Goal: Task Accomplishment & Management: Use online tool/utility

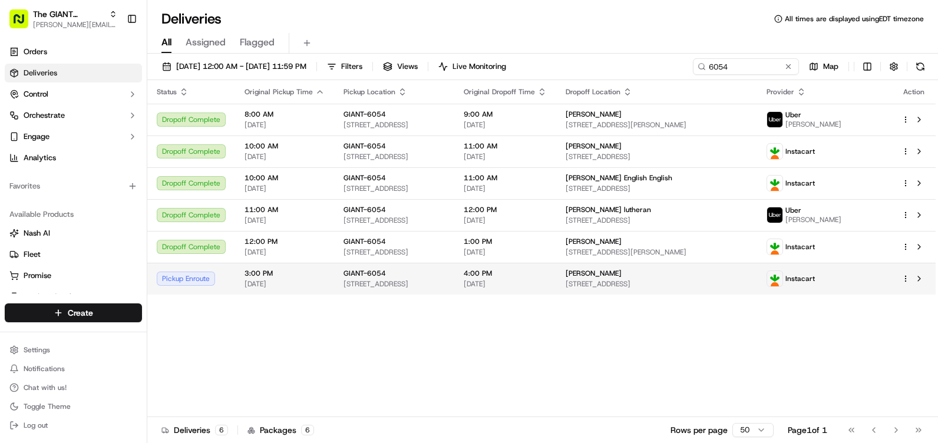
click at [388, 282] on span "455 Eisenhower Dr, Hanover, PA 17331, US" at bounding box center [394, 283] width 101 height 9
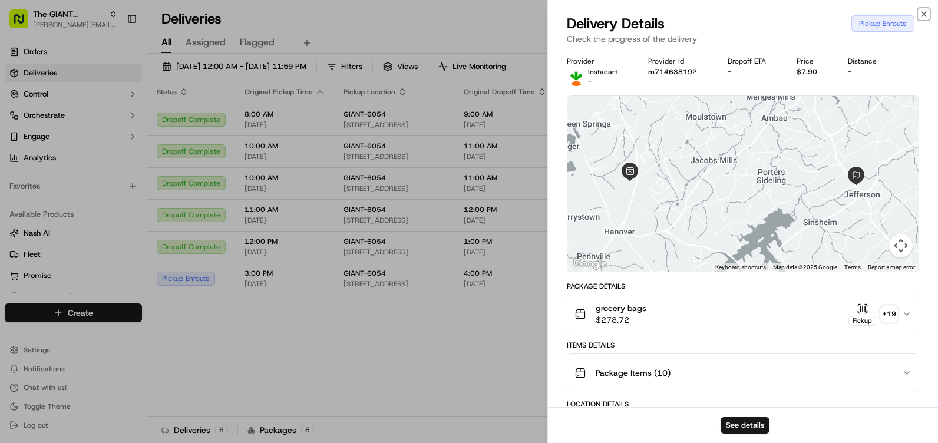
click at [923, 14] on icon "button" at bounding box center [924, 14] width 5 height 5
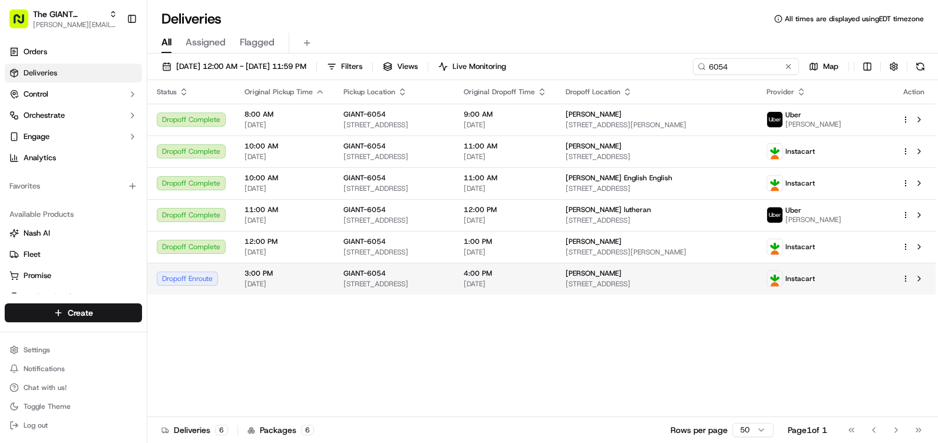
click at [421, 282] on span "455 Eisenhower Dr, Hanover, PA 17331, US" at bounding box center [394, 283] width 101 height 9
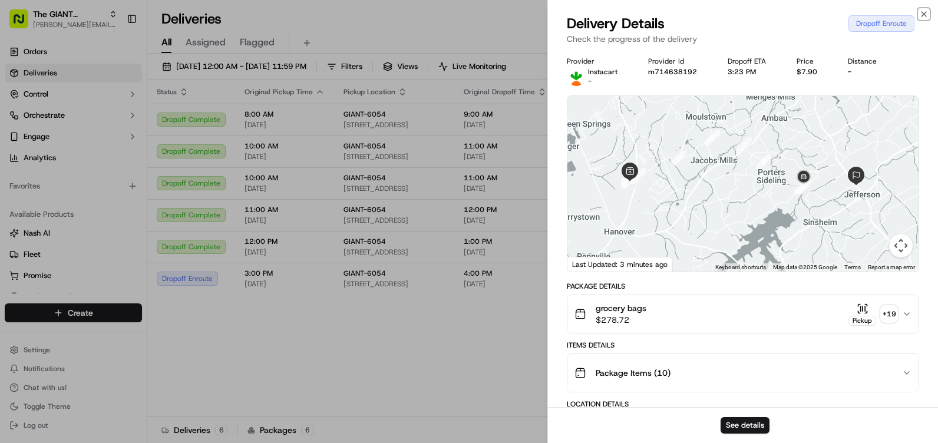
click at [923, 15] on icon "button" at bounding box center [923, 13] width 9 height 9
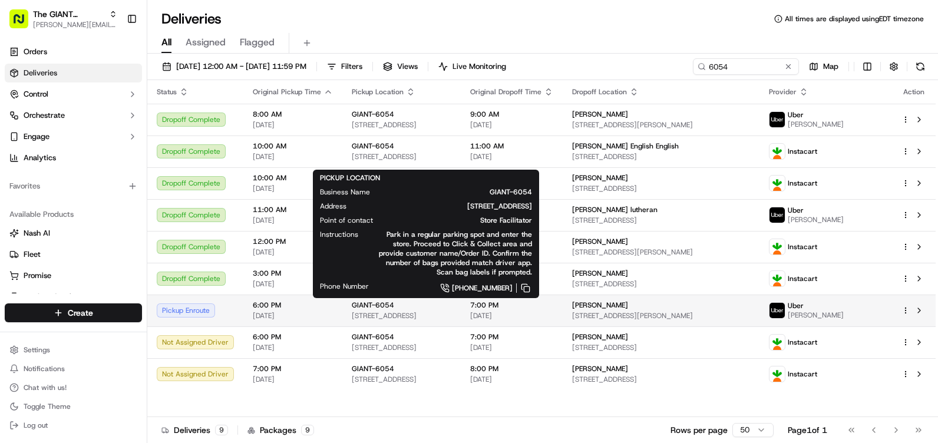
click at [451, 306] on div "GIANT-6054" at bounding box center [402, 304] width 100 height 9
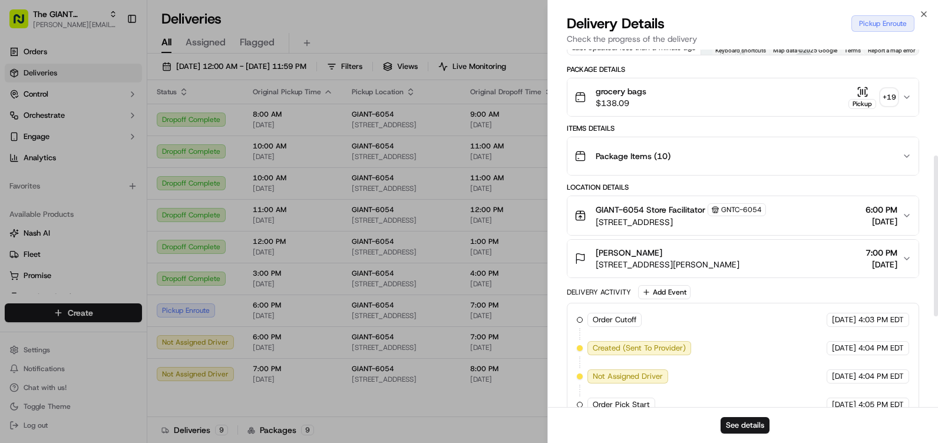
scroll to position [236, 0]
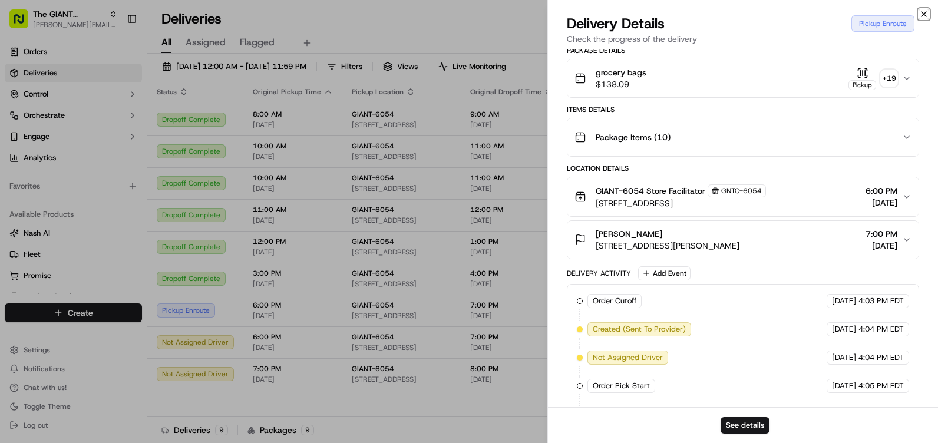
click at [921, 14] on icon "button" at bounding box center [923, 13] width 9 height 9
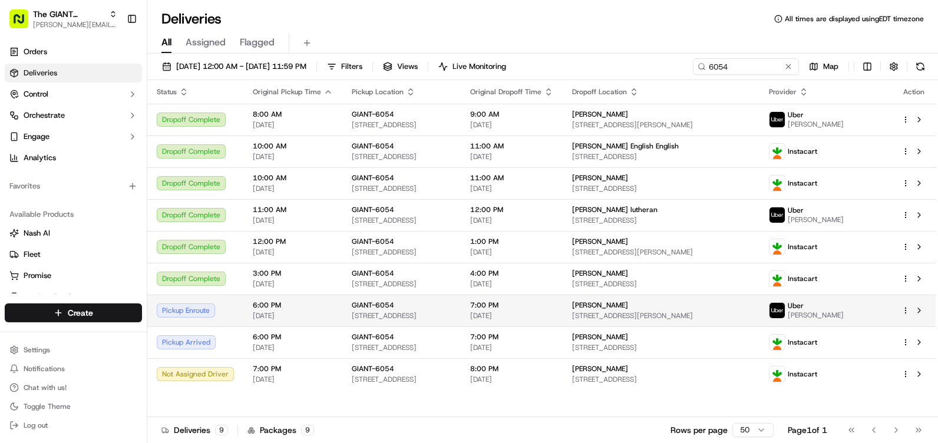
click at [461, 306] on td "GIANT-6054 455 Eisenhower Dr, Hanover, PA 17331, US" at bounding box center [401, 311] width 118 height 32
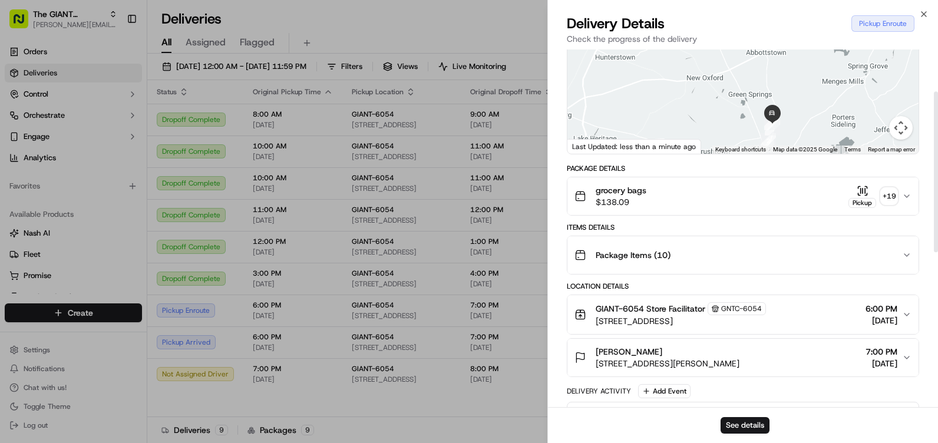
scroll to position [0, 0]
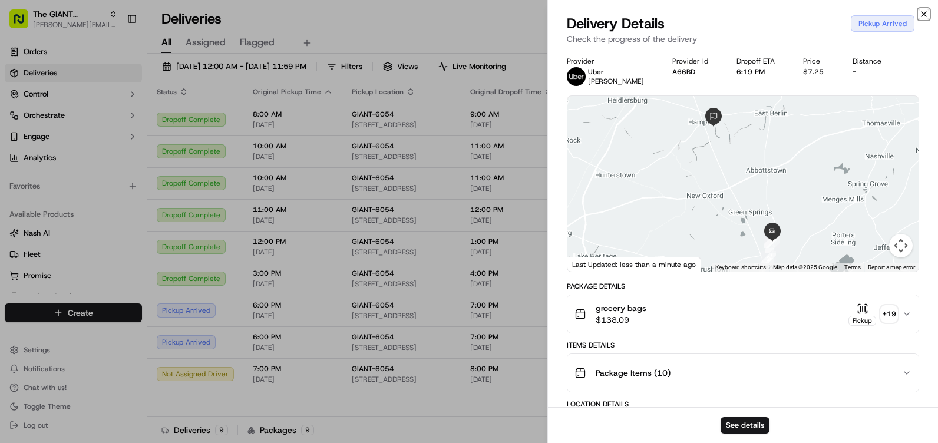
click at [920, 16] on icon "button" at bounding box center [923, 13] width 9 height 9
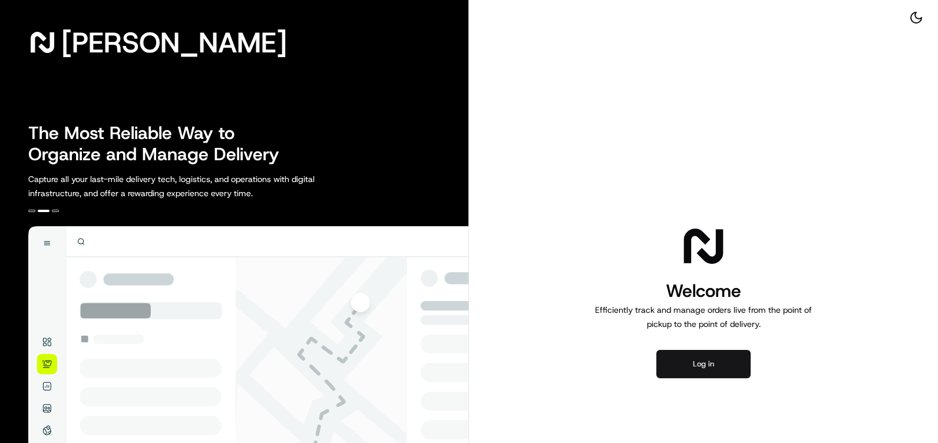
click at [715, 366] on button "Log in" at bounding box center [703, 364] width 94 height 28
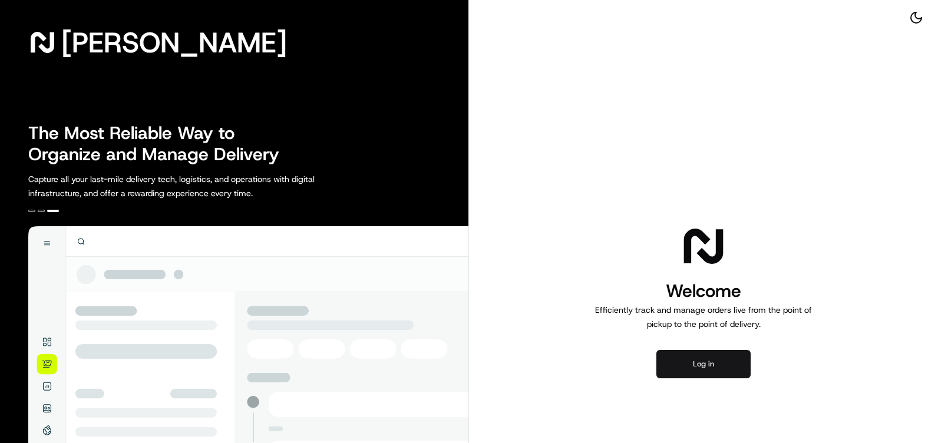
click at [713, 369] on button "Log in" at bounding box center [703, 364] width 94 height 28
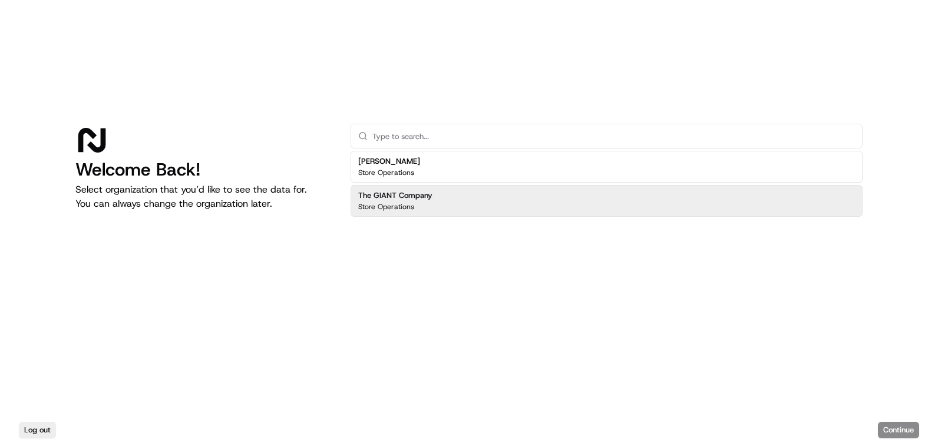
click at [422, 196] on h2 "The GIANT Company" at bounding box center [395, 195] width 74 height 11
click at [397, 197] on h2 "The GIANT Company" at bounding box center [395, 195] width 74 height 11
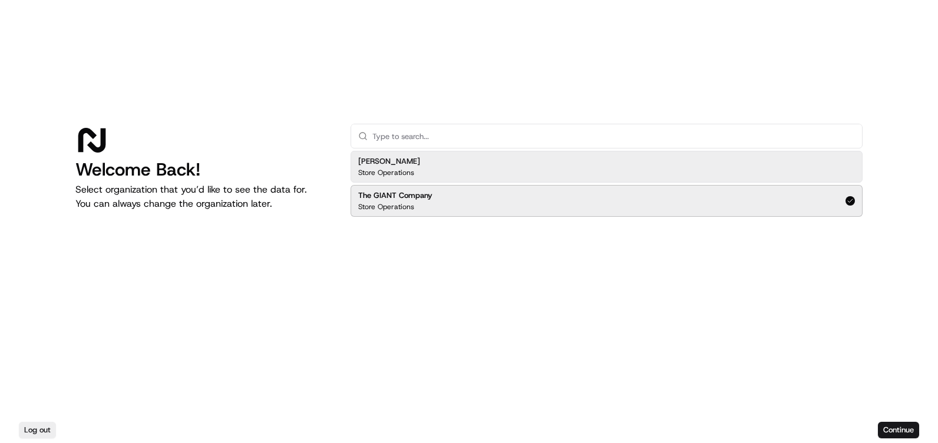
click at [422, 136] on input "text" at bounding box center [613, 136] width 483 height 24
click at [415, 136] on input "text" at bounding box center [613, 136] width 483 height 24
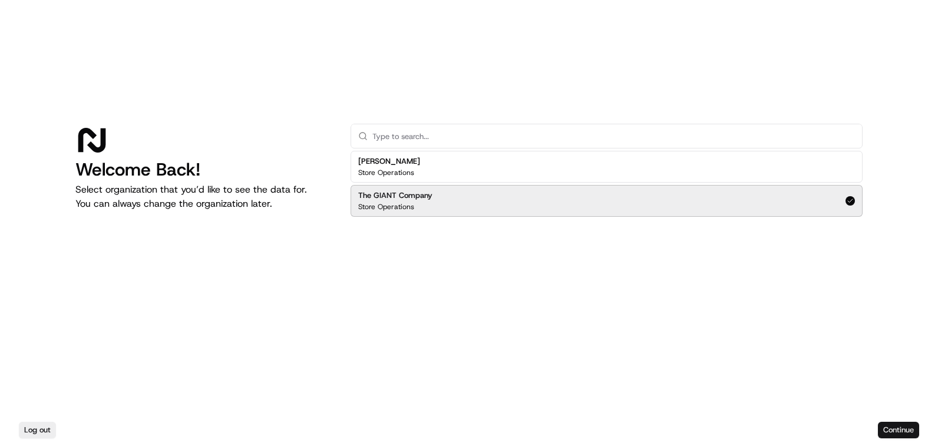
click at [900, 430] on button "Continue" at bounding box center [898, 430] width 41 height 16
